Goal: Task Accomplishment & Management: Manage account settings

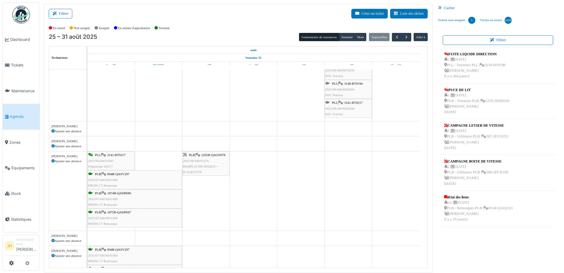
scroll to position [118, 0]
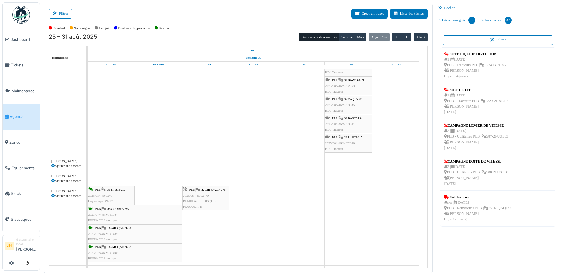
click at [19, 114] on span "Agenda" at bounding box center [24, 117] width 28 height 6
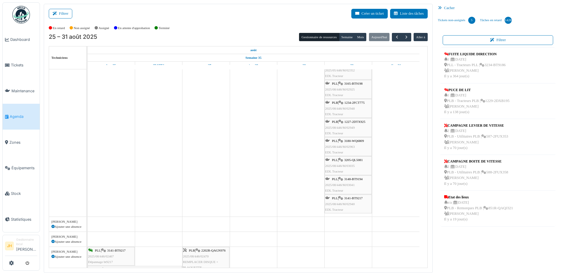
scroll to position [59, 0]
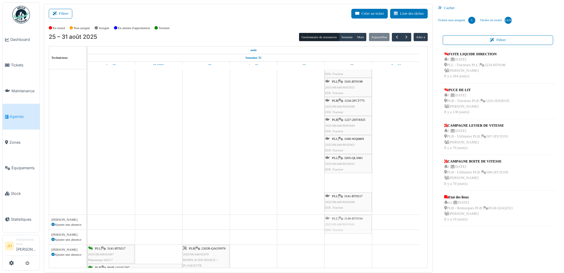
drag, startPoint x: 353, startPoint y: 178, endPoint x: 350, endPoint y: 217, distance: 38.6
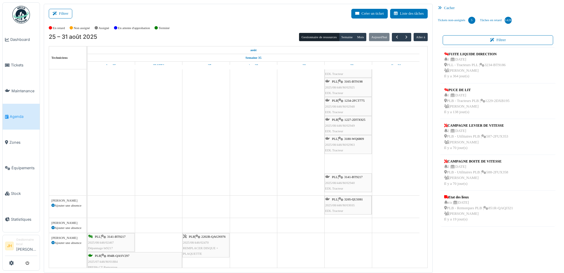
drag, startPoint x: 353, startPoint y: 162, endPoint x: 361, endPoint y: 204, distance: 42.9
click at [355, 138] on span "3180-WQ6809" at bounding box center [354, 139] width 20 height 4
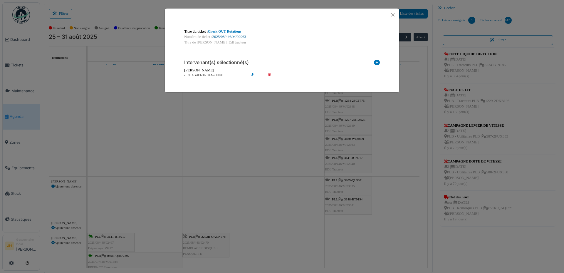
click at [244, 38] on link "2025/08/446/M/02963" at bounding box center [229, 37] width 34 height 4
click at [393, 14] on button "Close" at bounding box center [393, 15] width 8 height 8
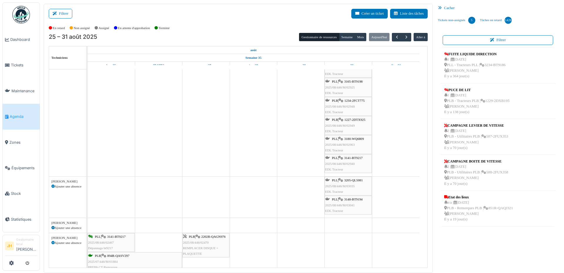
click at [355, 119] on span "1227-2DTX925" at bounding box center [354, 120] width 21 height 4
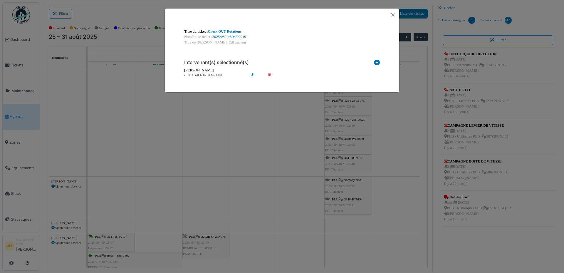
click at [228, 38] on link "2025/08/446/M/02949" at bounding box center [229, 37] width 34 height 4
click at [392, 16] on button "Close" at bounding box center [393, 15] width 8 height 8
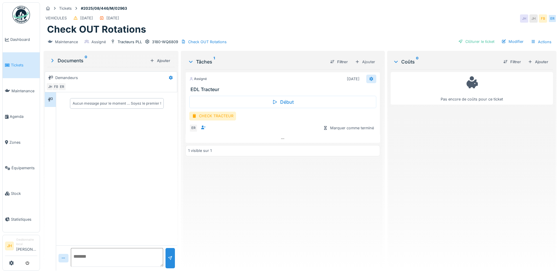
click at [369, 80] on icon at bounding box center [371, 79] width 5 height 4
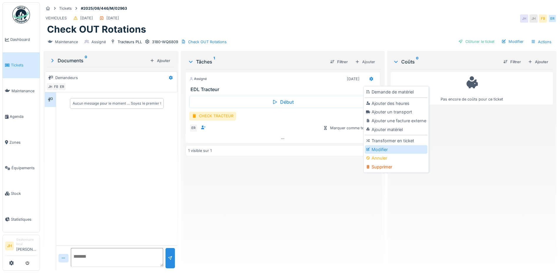
click at [379, 148] on div "Modifier" at bounding box center [396, 149] width 63 height 9
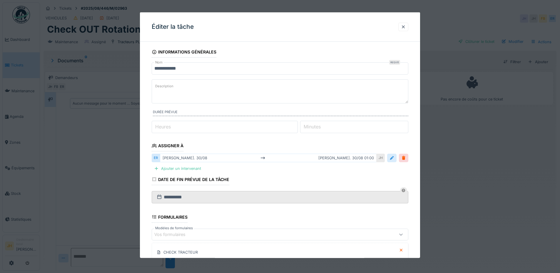
click at [396, 159] on div at bounding box center [391, 158] width 9 height 9
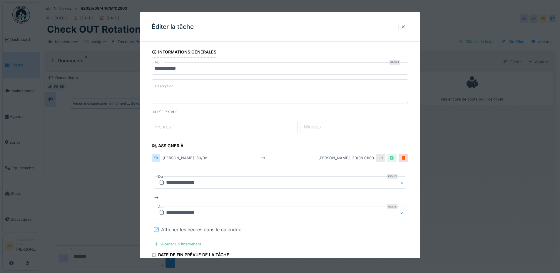
click at [157, 229] on icon at bounding box center [157, 229] width 4 height 3
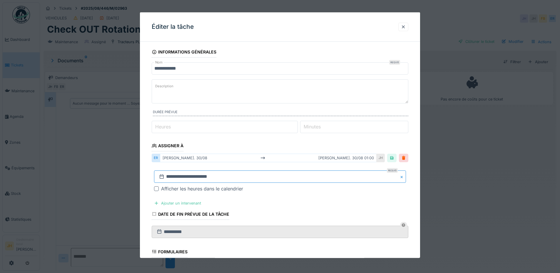
click at [189, 174] on input "**********" at bounding box center [280, 176] width 252 height 12
click at [310, 96] on span "Next Month" at bounding box center [310, 97] width 0 height 7
click at [297, 151] on div "27" at bounding box center [300, 151] width 8 height 8
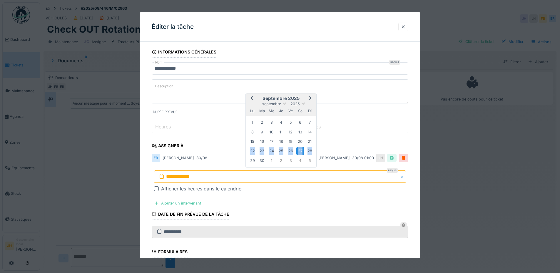
click at [297, 151] on div "27" at bounding box center [300, 151] width 8 height 8
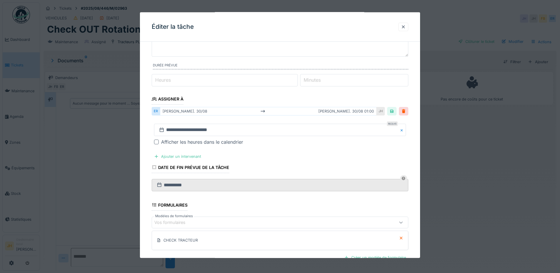
scroll to position [114, 0]
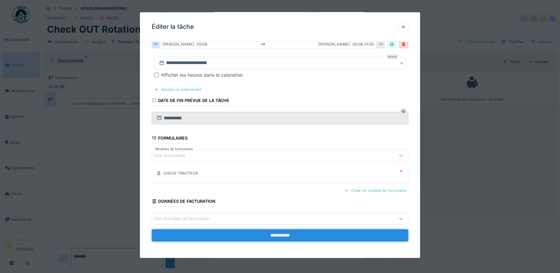
click at [296, 235] on input "**********" at bounding box center [280, 235] width 257 height 12
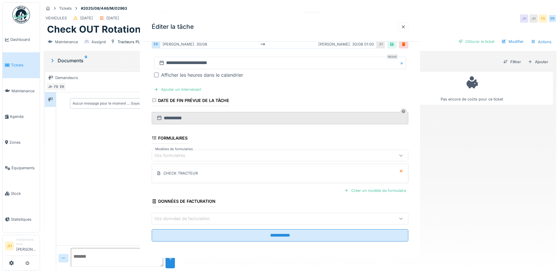
scroll to position [0, 0]
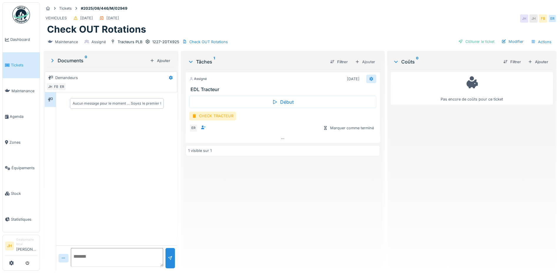
click at [369, 79] on icon at bounding box center [371, 79] width 5 height 4
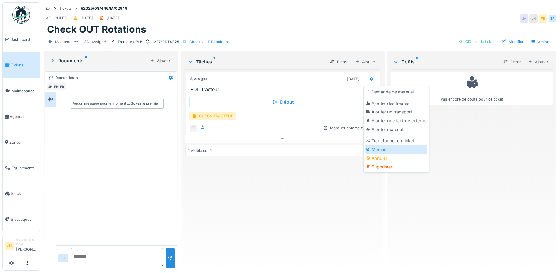
click at [379, 148] on div "Modifier" at bounding box center [396, 149] width 63 height 9
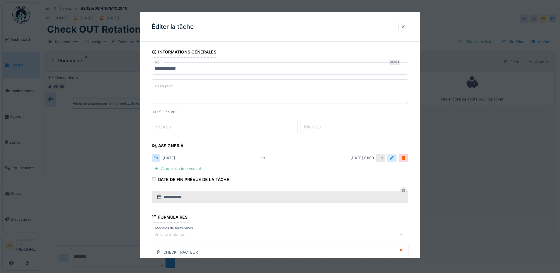
click at [394, 155] on div at bounding box center [391, 158] width 5 height 6
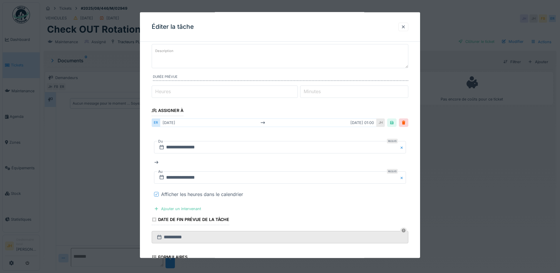
scroll to position [88, 0]
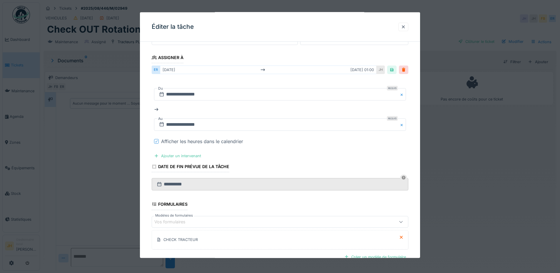
click at [155, 141] on icon at bounding box center [157, 141] width 4 height 3
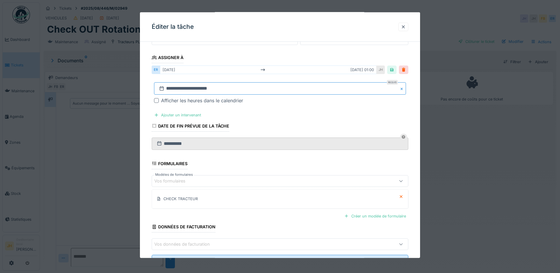
click at [180, 90] on input "**********" at bounding box center [280, 88] width 252 height 12
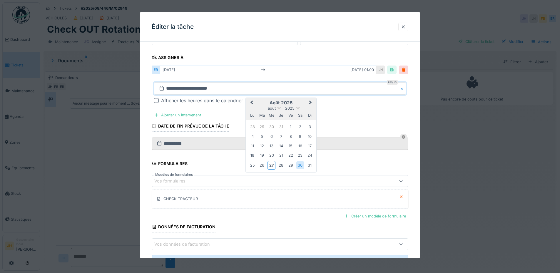
click at [311, 101] on button "Next Month" at bounding box center [310, 102] width 9 height 9
click at [305, 156] on div "22 23 24 25 26 27 28" at bounding box center [281, 155] width 67 height 9
click at [301, 156] on div "27" at bounding box center [300, 155] width 8 height 8
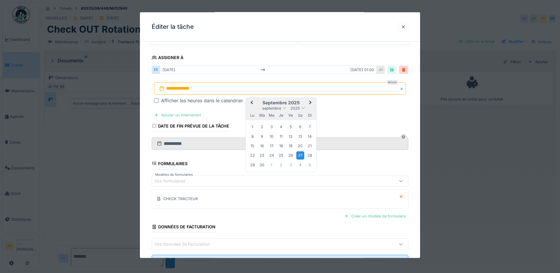
click at [301, 156] on div "27" at bounding box center [300, 155] width 8 height 8
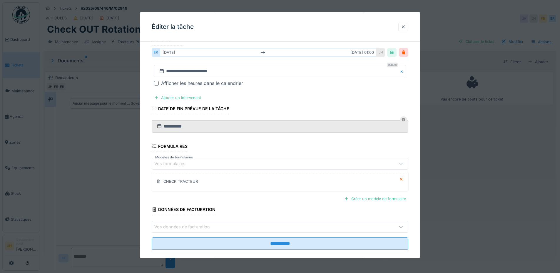
scroll to position [114, 0]
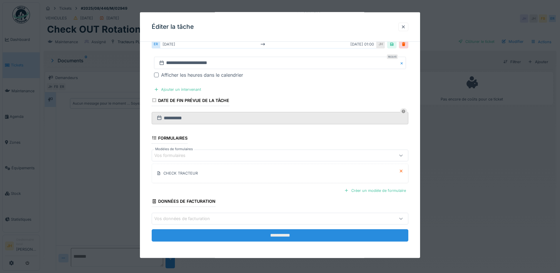
click at [329, 235] on input "**********" at bounding box center [280, 235] width 257 height 12
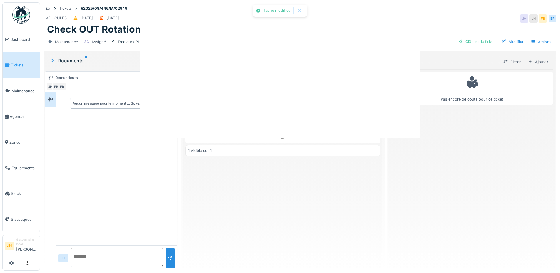
scroll to position [0, 0]
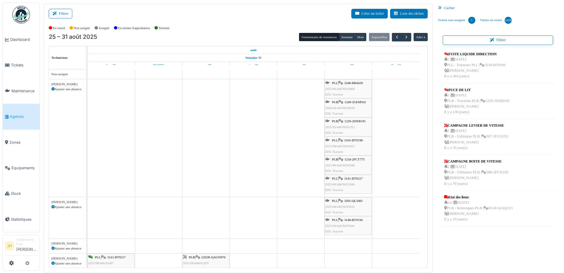
click at [356, 158] on span "1234-2FCT775" at bounding box center [354, 160] width 20 height 4
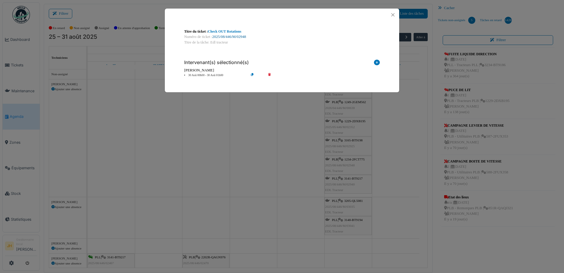
click at [242, 36] on link "2025/08/446/M/02948" at bounding box center [229, 37] width 34 height 4
click at [395, 14] on button "Close" at bounding box center [393, 15] width 8 height 8
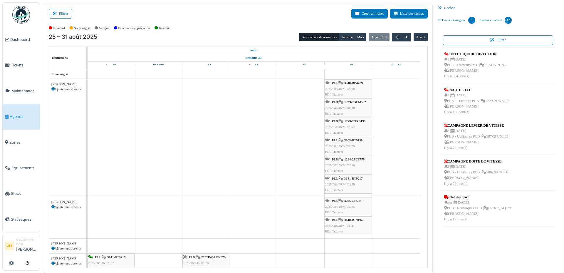
click at [27, 109] on link "Agenda" at bounding box center [21, 117] width 37 height 26
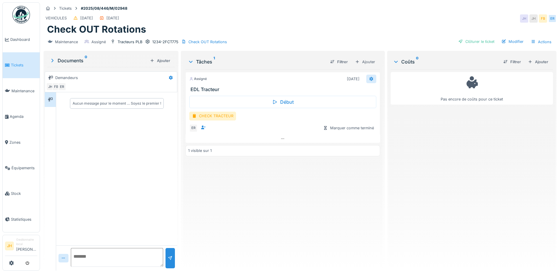
click at [369, 78] on icon at bounding box center [371, 79] width 4 height 4
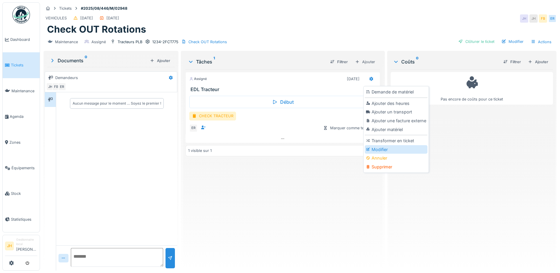
click at [385, 147] on div "Modifier" at bounding box center [396, 149] width 63 height 9
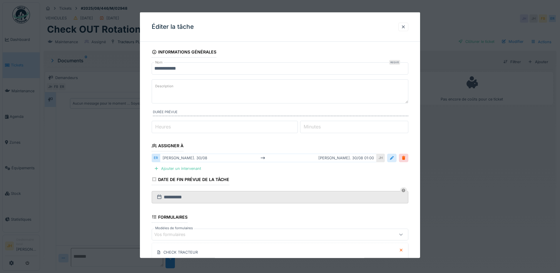
click at [396, 161] on div at bounding box center [391, 158] width 9 height 9
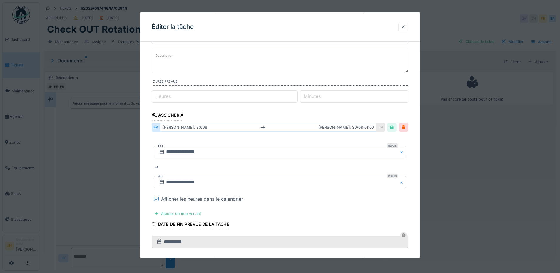
scroll to position [59, 0]
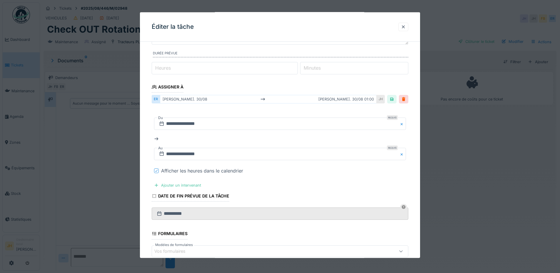
click at [156, 173] on div at bounding box center [157, 171] width 4 height 6
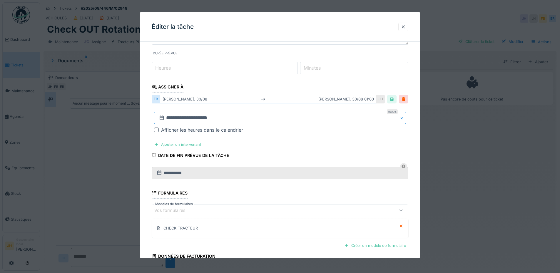
click at [211, 116] on input "**********" at bounding box center [280, 118] width 252 height 12
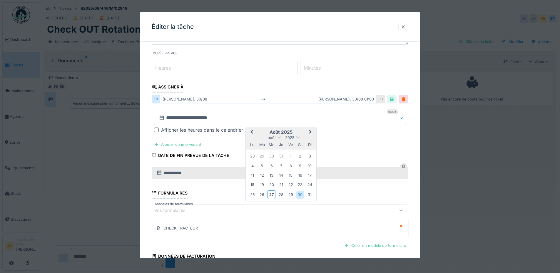
click at [310, 131] on span "Next Month" at bounding box center [310, 132] width 0 height 7
click at [300, 185] on div "27" at bounding box center [300, 185] width 8 height 8
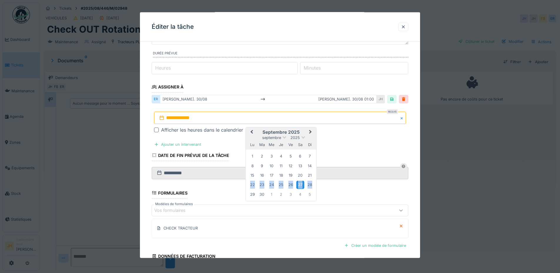
click at [300, 185] on div "27" at bounding box center [300, 185] width 8 height 8
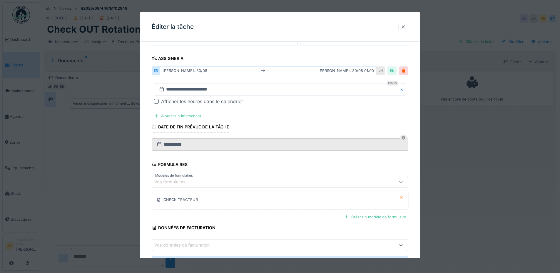
scroll to position [114, 0]
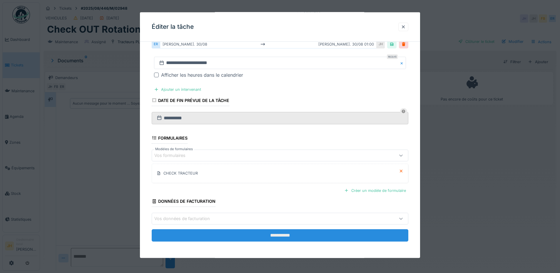
click at [298, 232] on input "**********" at bounding box center [280, 235] width 257 height 12
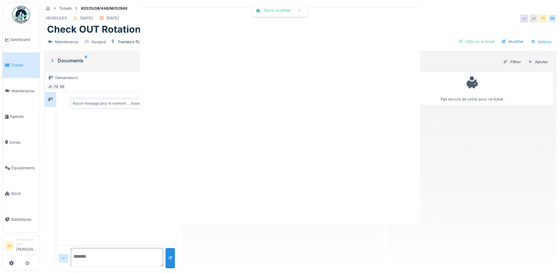
scroll to position [0, 0]
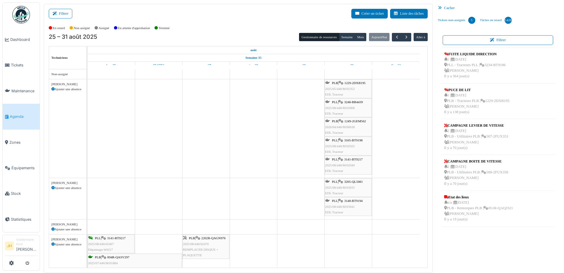
click at [352, 140] on span "3165-BT9198" at bounding box center [353, 140] width 19 height 4
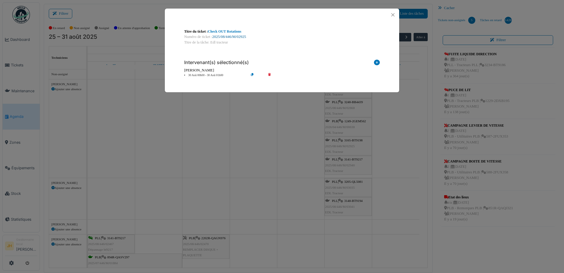
click at [244, 36] on link "2025/08/446/M/02925" at bounding box center [229, 37] width 34 height 4
click at [394, 14] on button "Close" at bounding box center [393, 15] width 8 height 8
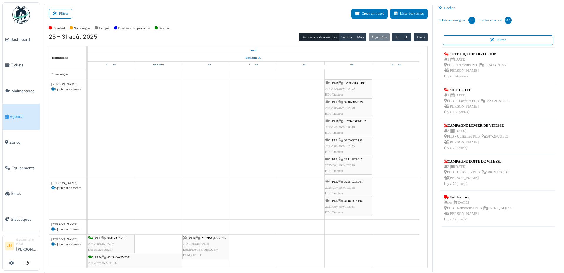
click at [27, 108] on link "Agenda" at bounding box center [21, 117] width 37 height 26
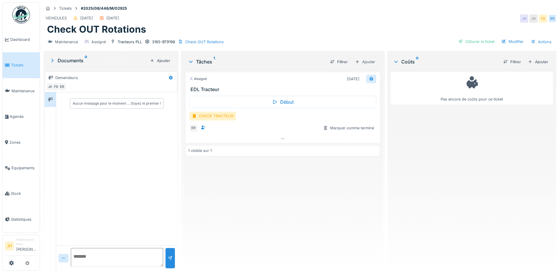
click at [372, 80] on div at bounding box center [371, 79] width 10 height 9
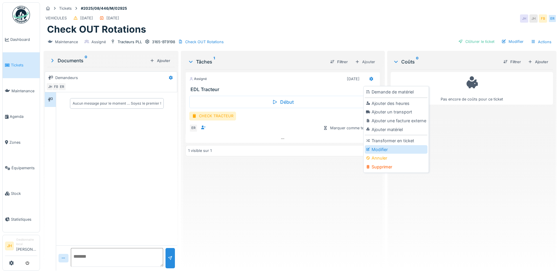
click at [396, 150] on div "Modifier" at bounding box center [396, 149] width 63 height 9
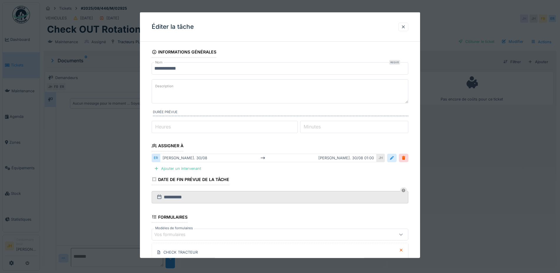
click at [394, 159] on div at bounding box center [391, 158] width 5 height 6
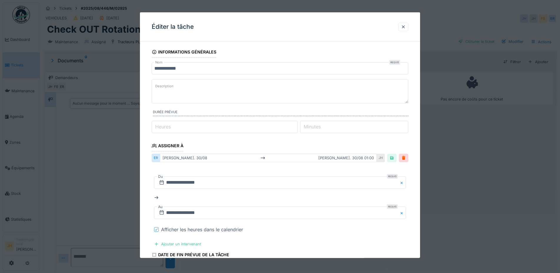
click at [157, 229] on icon at bounding box center [156, 229] width 2 height 2
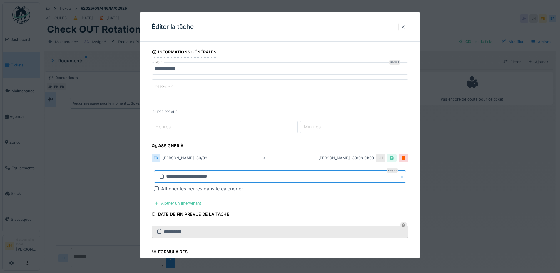
click at [177, 177] on input "**********" at bounding box center [280, 176] width 252 height 12
click at [310, 96] on span "Next Month" at bounding box center [310, 97] width 0 height 7
click at [300, 153] on div "27" at bounding box center [300, 151] width 8 height 8
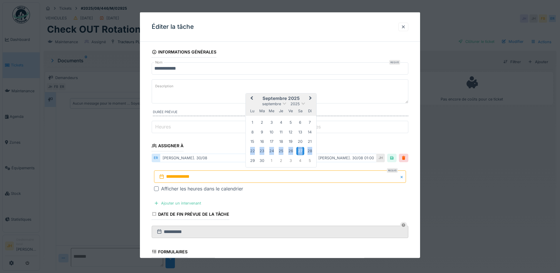
click at [300, 153] on div "27" at bounding box center [300, 151] width 8 height 8
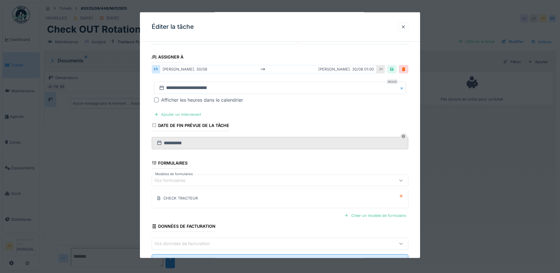
scroll to position [114, 0]
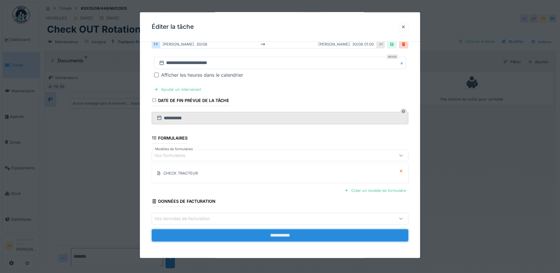
click at [271, 234] on input "**********" at bounding box center [280, 235] width 257 height 12
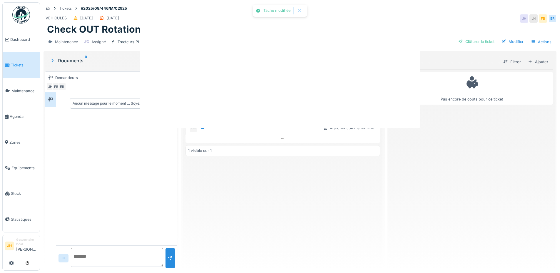
scroll to position [0, 0]
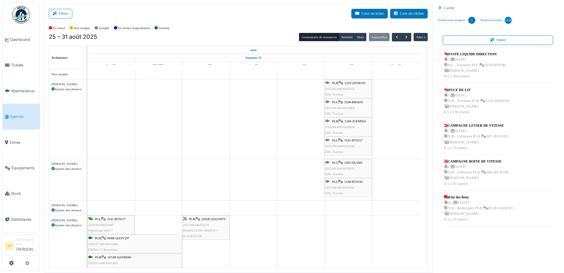
click at [358, 83] on span "1229-2DXB195" at bounding box center [354, 83] width 21 height 4
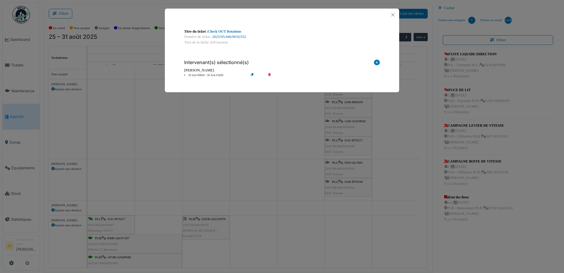
click at [231, 37] on link "2025/05/446/M/02352" at bounding box center [229, 37] width 34 height 4
click at [394, 13] on button "Close" at bounding box center [393, 15] width 8 height 8
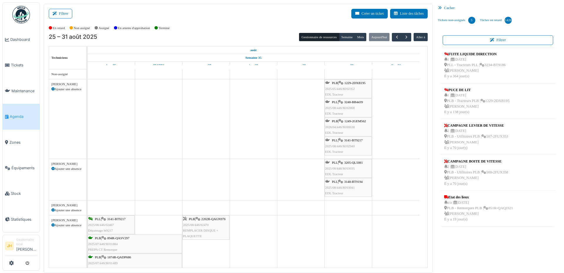
click at [21, 119] on link "Agenda" at bounding box center [21, 117] width 37 height 26
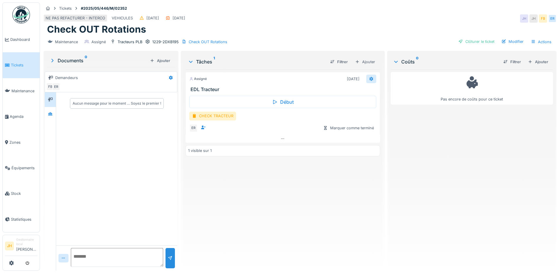
click at [369, 79] on icon at bounding box center [371, 79] width 5 height 4
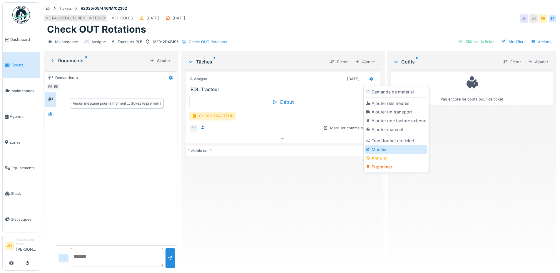
click at [393, 151] on div "Modifier" at bounding box center [396, 149] width 63 height 9
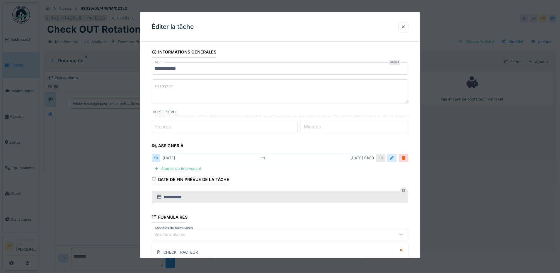
click at [396, 157] on div at bounding box center [391, 158] width 9 height 9
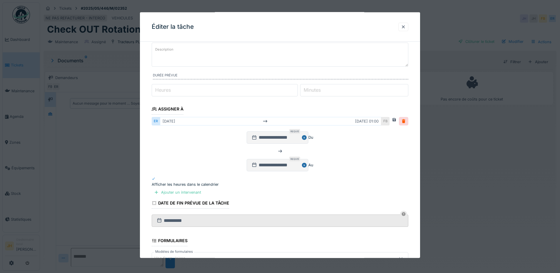
scroll to position [59, 0]
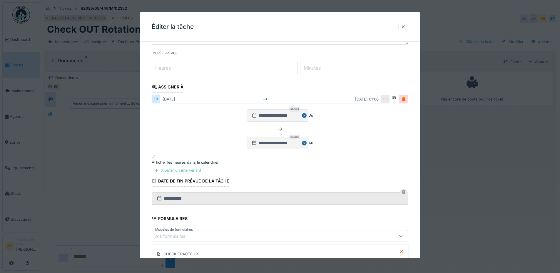
click at [157, 159] on div at bounding box center [280, 157] width 257 height 6
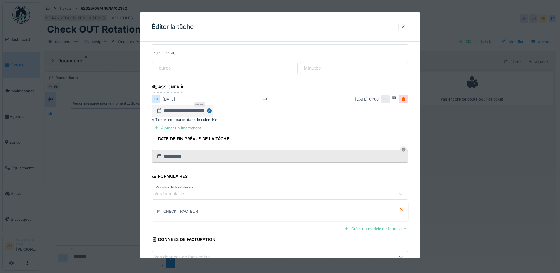
click at [213, 117] on input "**********" at bounding box center [183, 111] width 62 height 12
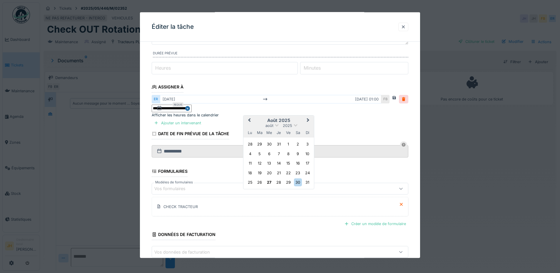
click at [308, 124] on span "Next Month" at bounding box center [308, 120] width 0 height 7
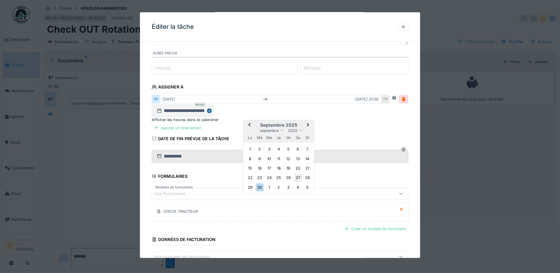
click at [299, 182] on div "27" at bounding box center [298, 178] width 8 height 8
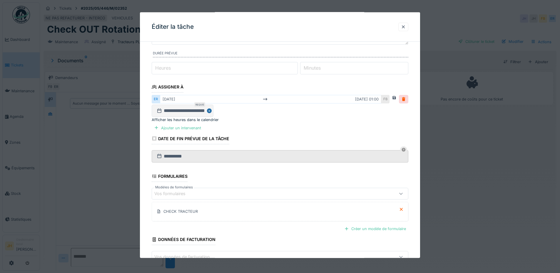
scroll to position [114, 0]
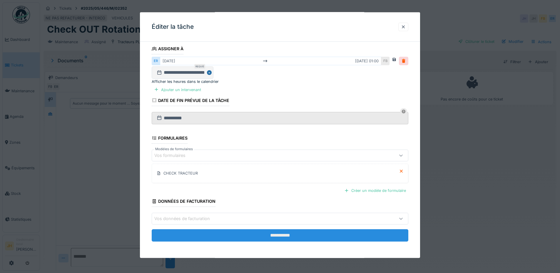
click at [341, 232] on input "**********" at bounding box center [280, 235] width 257 height 12
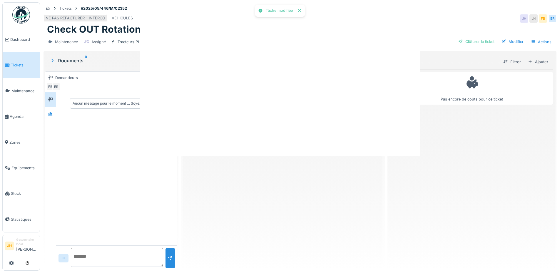
scroll to position [0, 0]
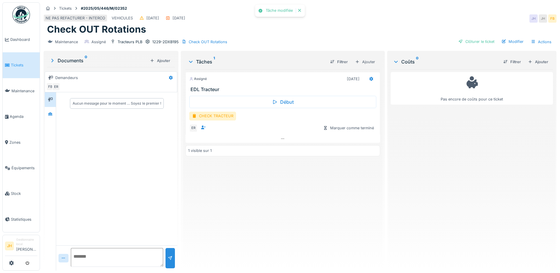
click at [301, 208] on div "Assigné 27/09/2025 EDL Tracteur Début CHECK TRACTEUR ER Marquer comme terminé 1…" at bounding box center [282, 167] width 194 height 197
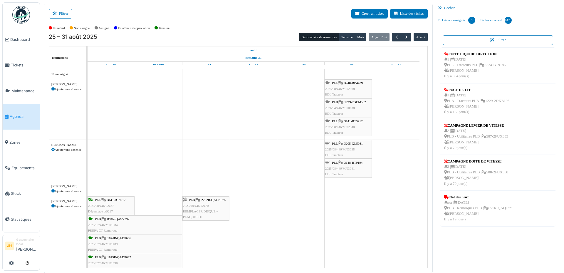
click at [357, 103] on span "1249-2GEM562" at bounding box center [354, 102] width 21 height 4
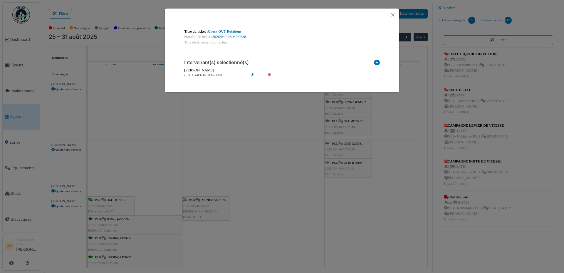
click at [237, 38] on link "2026/04/446/M/00638" at bounding box center [229, 37] width 34 height 4
drag, startPoint x: 393, startPoint y: 14, endPoint x: 389, endPoint y: 13, distance: 4.0
click at [392, 14] on button "Close" at bounding box center [393, 15] width 8 height 8
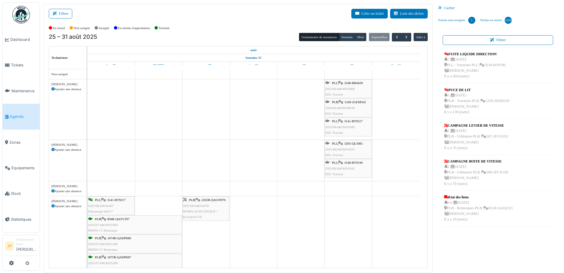
click at [17, 106] on link "Agenda" at bounding box center [21, 117] width 37 height 26
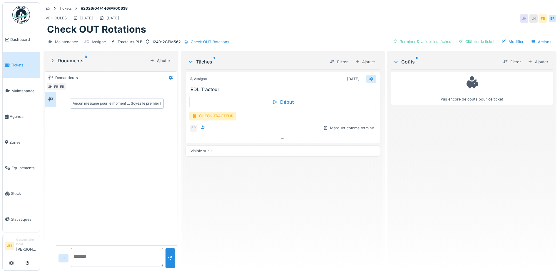
click at [369, 78] on icon at bounding box center [371, 79] width 5 height 4
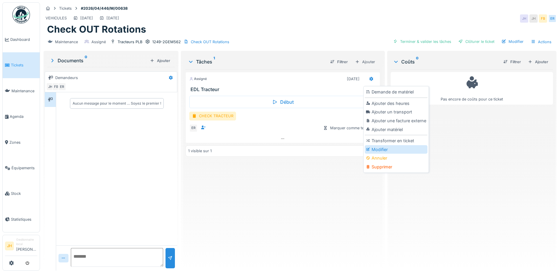
click at [378, 150] on div "Modifier" at bounding box center [396, 149] width 63 height 9
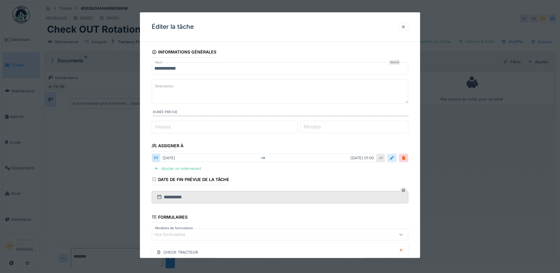
click at [394, 160] on div at bounding box center [391, 158] width 5 height 6
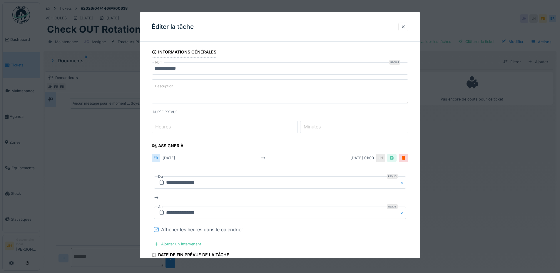
click at [156, 230] on icon at bounding box center [157, 229] width 4 height 3
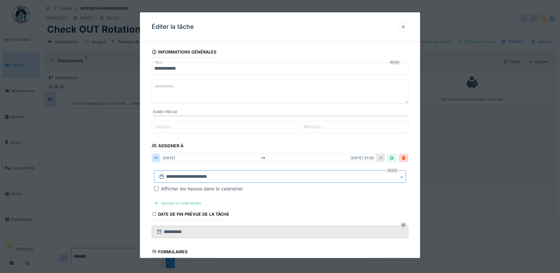
click at [180, 180] on input "**********" at bounding box center [280, 176] width 252 height 12
click at [310, 97] on span "Next Month" at bounding box center [310, 97] width 0 height 7
click at [298, 151] on div "27" at bounding box center [300, 151] width 8 height 8
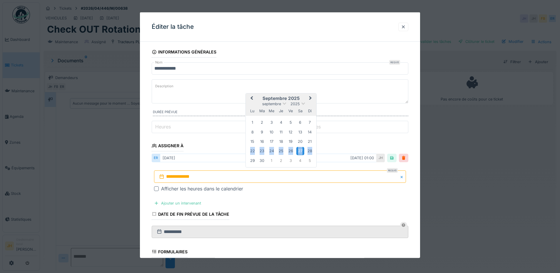
click at [298, 151] on div "27" at bounding box center [300, 151] width 8 height 8
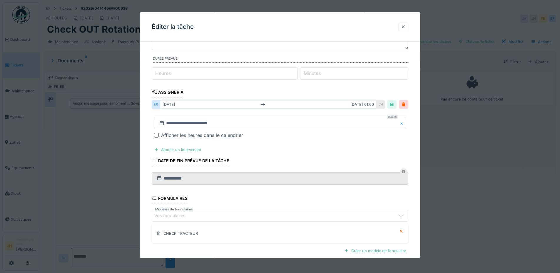
scroll to position [114, 0]
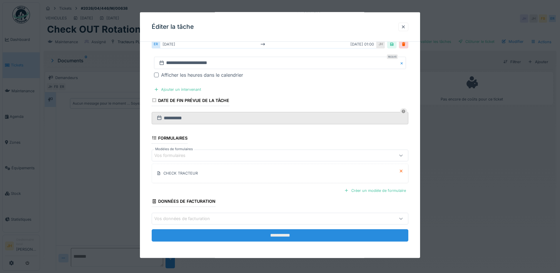
click at [299, 231] on input "**********" at bounding box center [280, 235] width 257 height 12
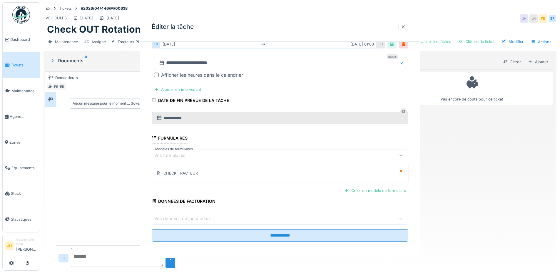
scroll to position [0, 0]
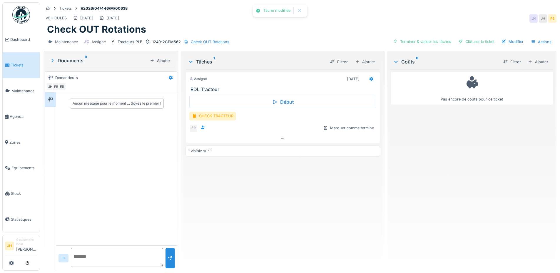
drag, startPoint x: 231, startPoint y: 211, endPoint x: 272, endPoint y: 45, distance: 171.4
click at [231, 211] on div "Assigné 27/09/2025 EDL Tracteur Début CHECK TRACTEUR ER Marquer comme terminé 1…" at bounding box center [282, 167] width 194 height 197
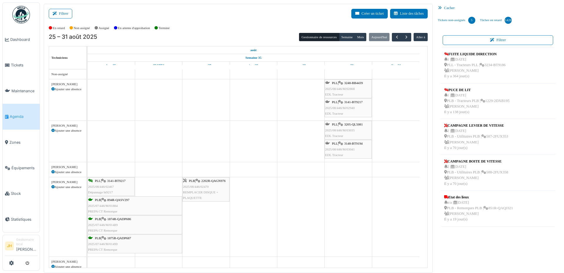
click at [354, 83] on span "3248-BB4439" at bounding box center [353, 83] width 19 height 4
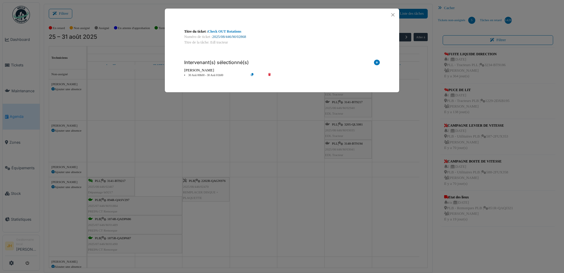
click at [232, 37] on link "2025/08/446/M/02868" at bounding box center [229, 37] width 34 height 4
click at [392, 14] on button "Close" at bounding box center [393, 15] width 8 height 8
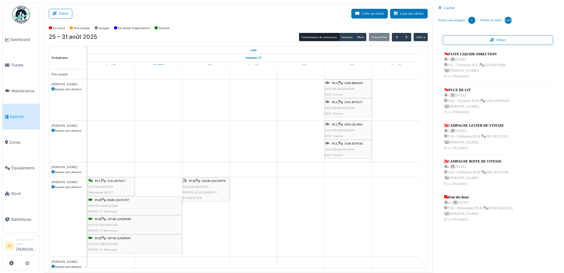
click at [22, 111] on link "Agenda" at bounding box center [21, 117] width 37 height 26
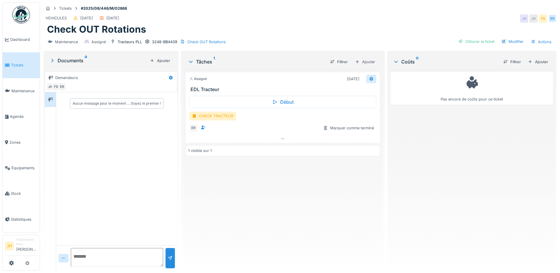
click at [369, 79] on icon at bounding box center [371, 79] width 4 height 4
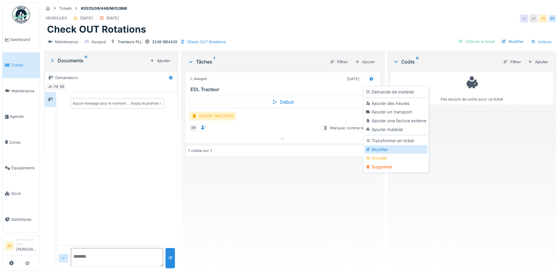
click at [380, 150] on div "Modifier" at bounding box center [396, 149] width 63 height 9
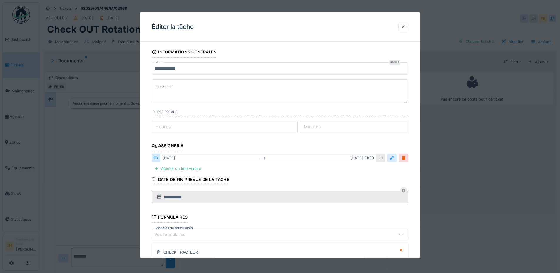
click at [394, 156] on div at bounding box center [391, 158] width 5 height 6
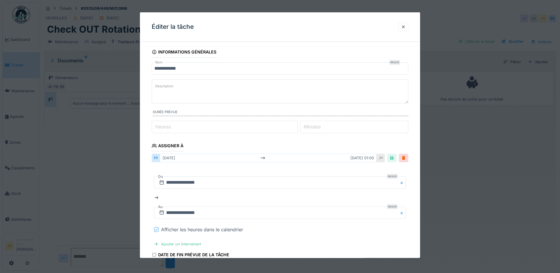
click at [155, 230] on icon at bounding box center [157, 229] width 4 height 3
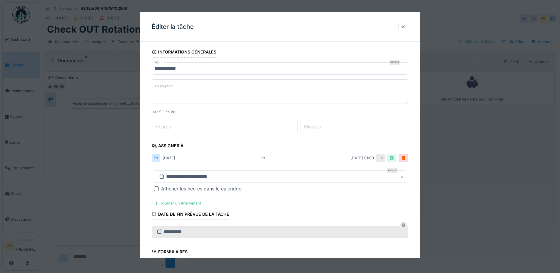
click at [177, 158] on div "[DATE] [DATE] 01:00" at bounding box center [268, 158] width 217 height 9
click at [311, 184] on div "**********" at bounding box center [280, 181] width 257 height 31
click at [311, 179] on input "**********" at bounding box center [280, 176] width 252 height 12
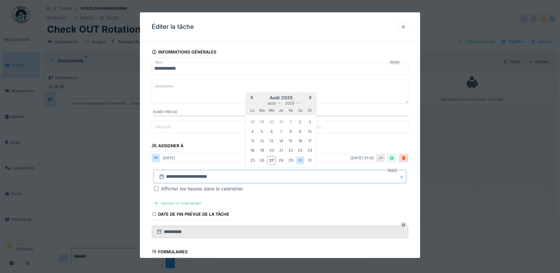
click at [310, 98] on span "Next Month" at bounding box center [310, 97] width 0 height 7
click at [301, 151] on div "27" at bounding box center [300, 151] width 8 height 8
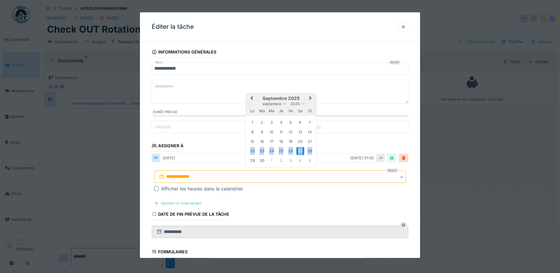
click at [301, 151] on div "27" at bounding box center [300, 151] width 8 height 8
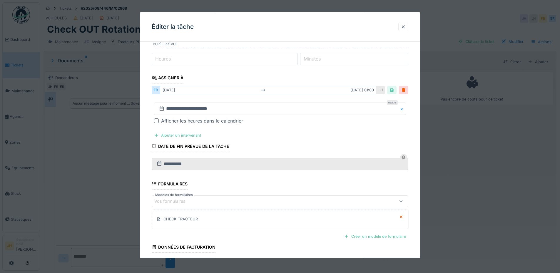
scroll to position [114, 0]
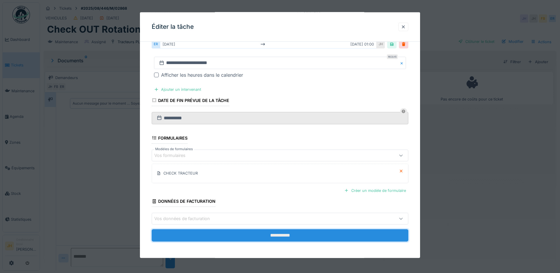
click at [314, 232] on input "**********" at bounding box center [280, 235] width 257 height 12
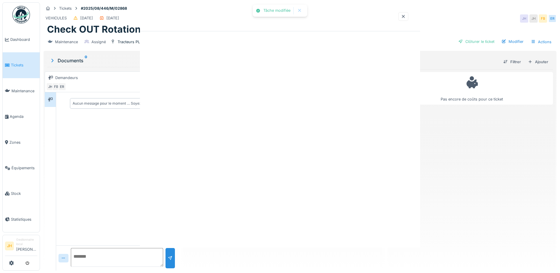
scroll to position [0, 0]
